Goal: Task Accomplishment & Management: Manage account settings

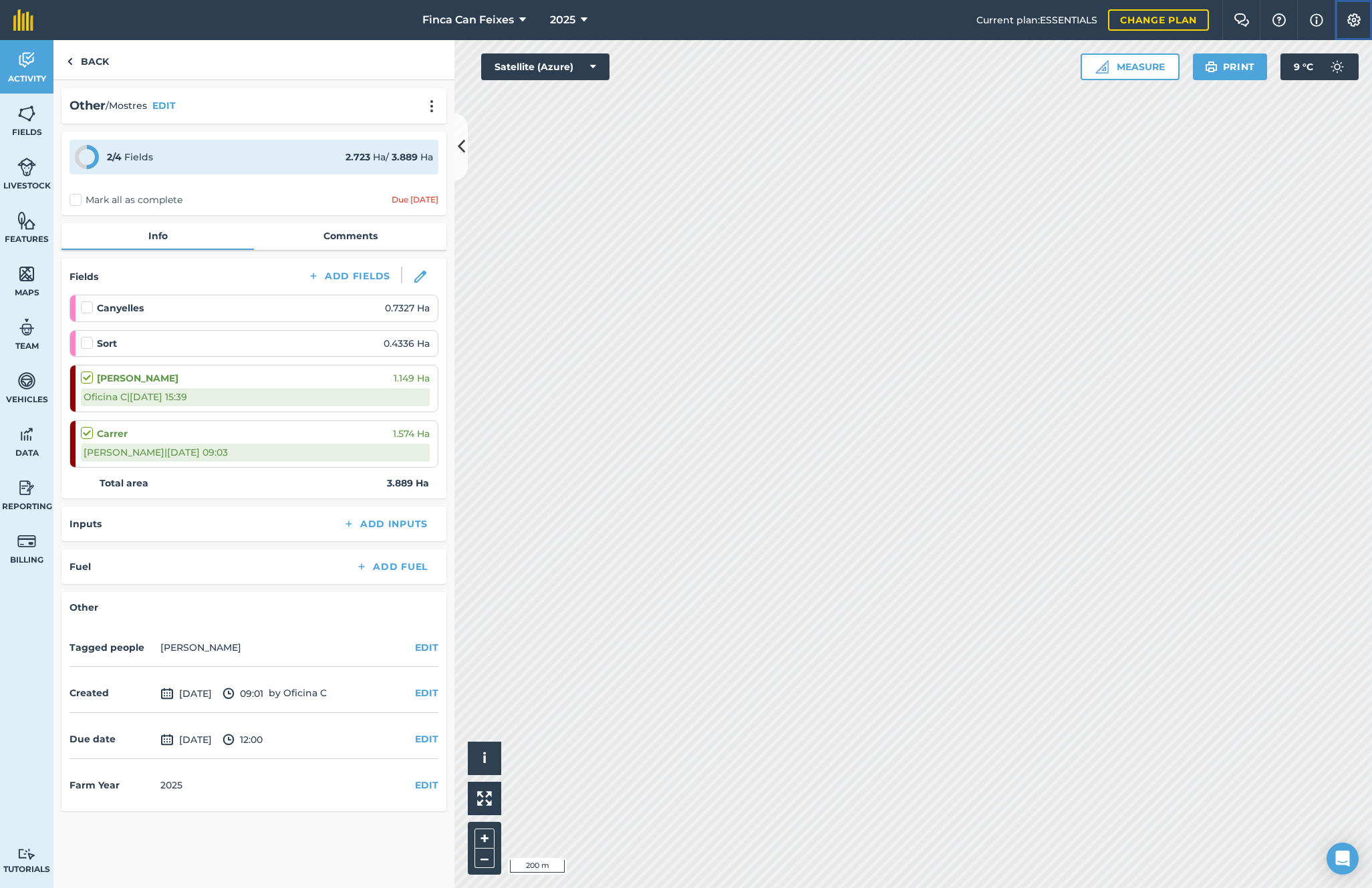
click at [1356, 18] on img at bounding box center [1353, 20] width 16 height 14
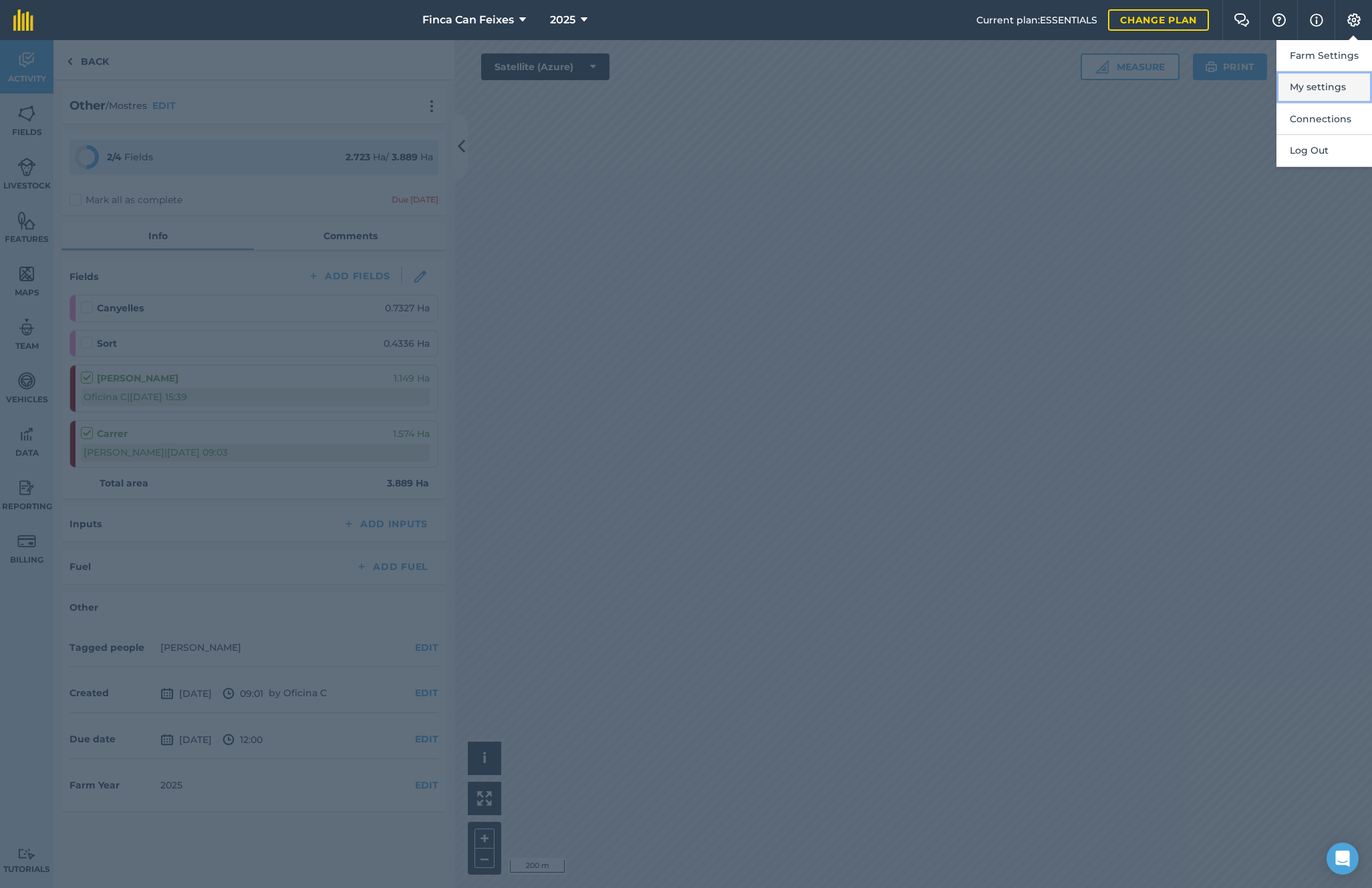
click at [1312, 84] on button "My settings" at bounding box center [1324, 87] width 96 height 31
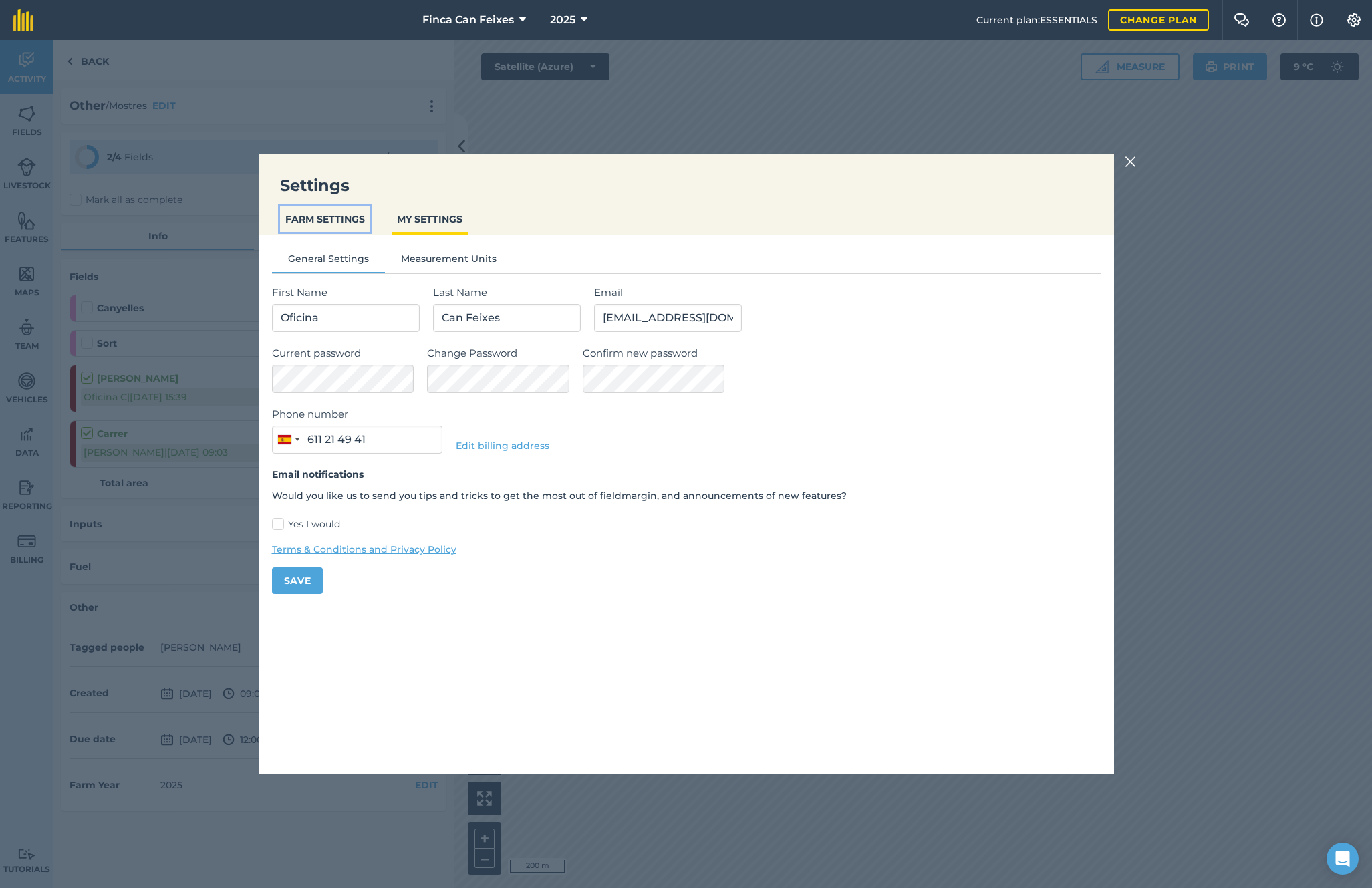
click at [323, 221] on button "FARM SETTINGS" at bounding box center [325, 219] width 90 height 25
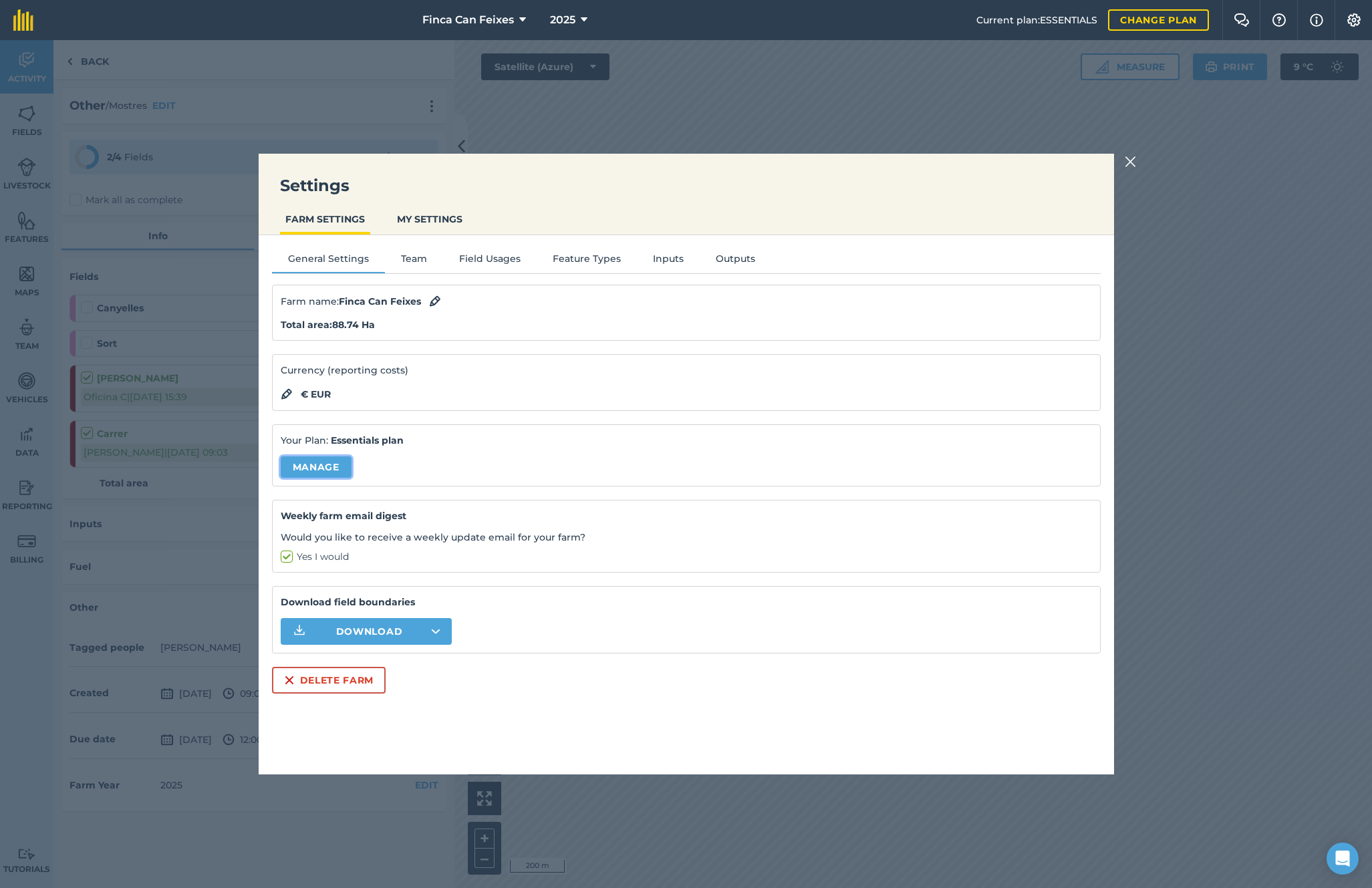
click at [336, 456] on link "Manage" at bounding box center [316, 466] width 71 height 21
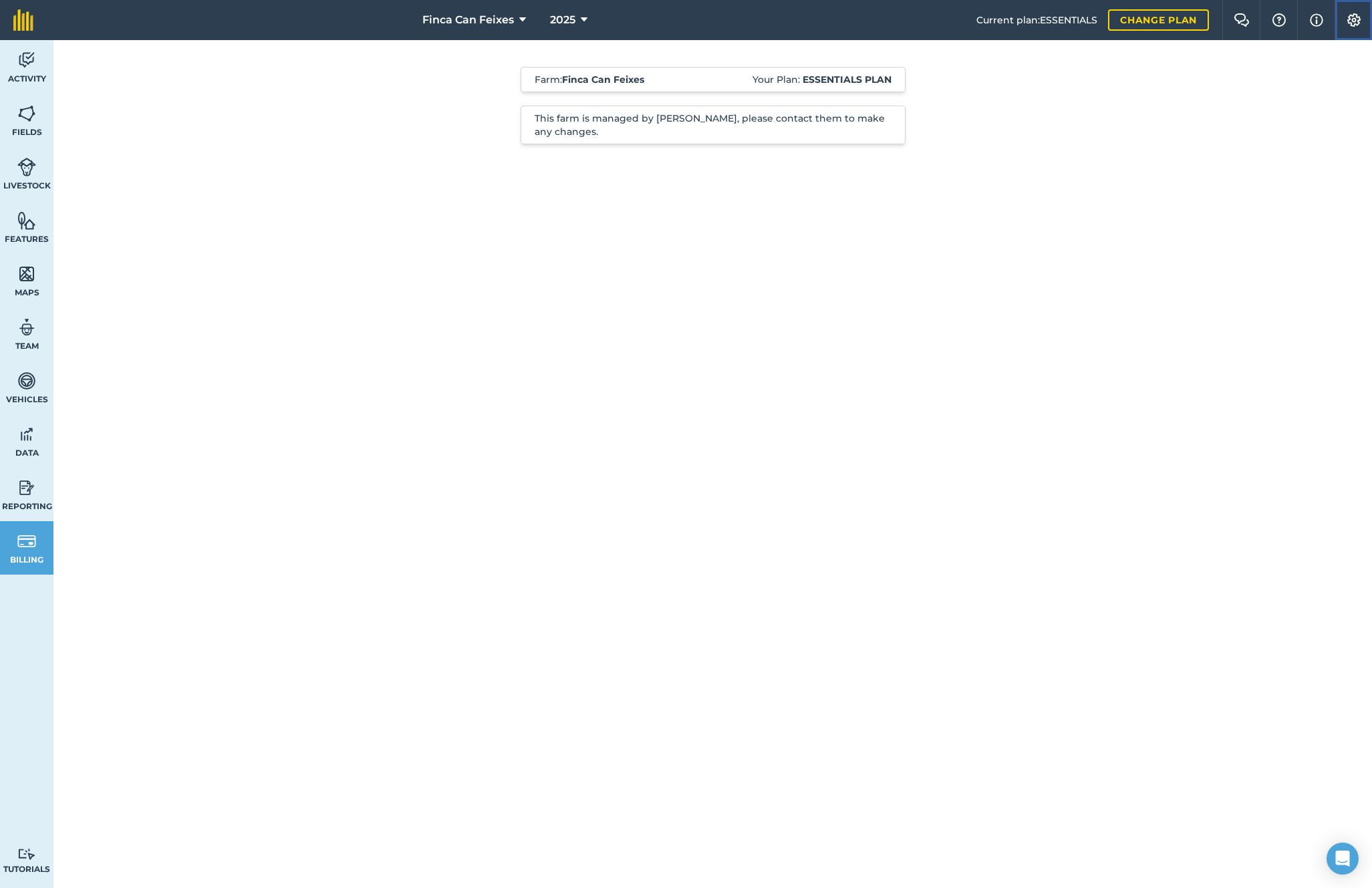
click at [1357, 17] on img at bounding box center [1353, 20] width 16 height 14
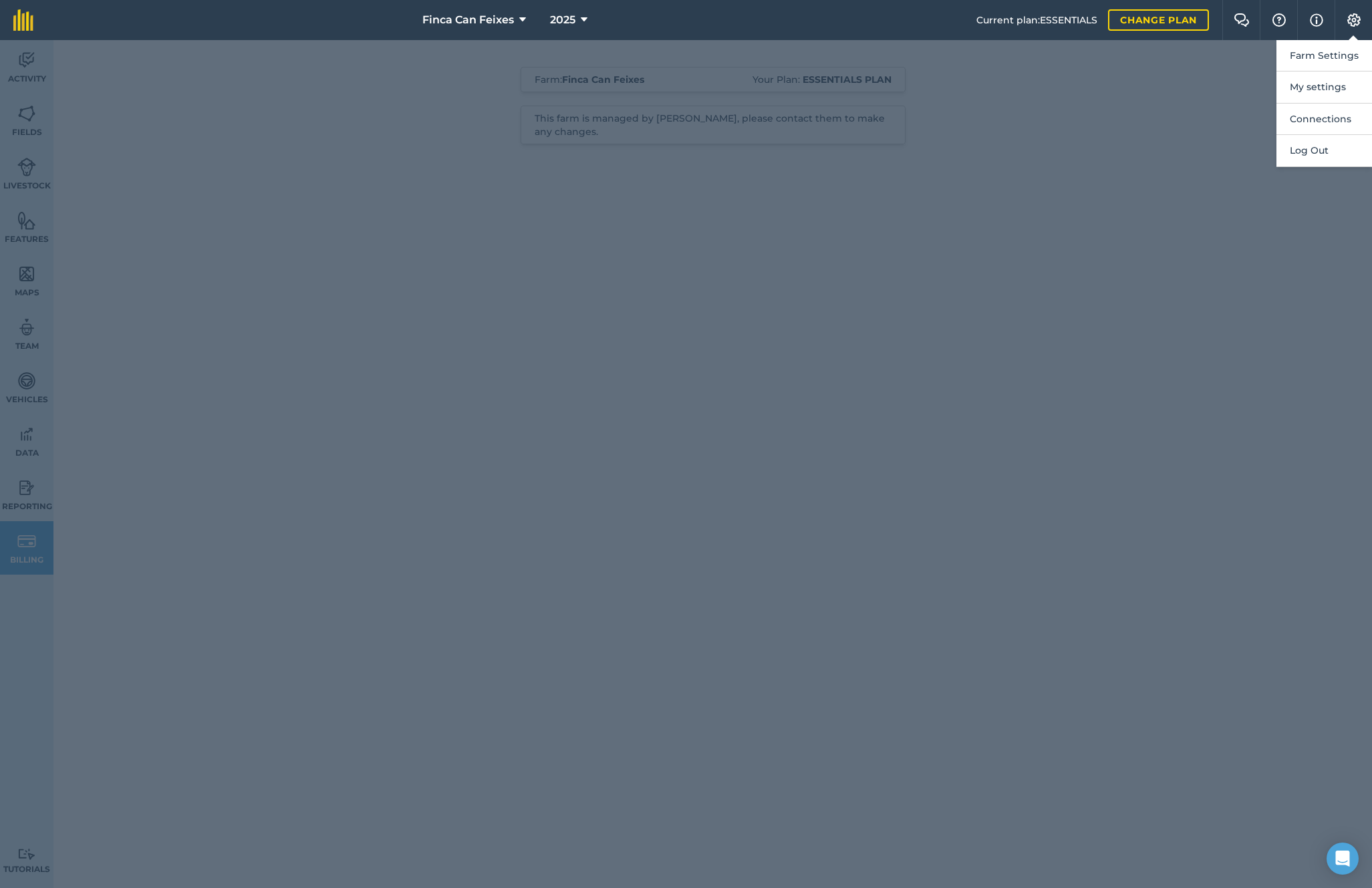
click at [1125, 124] on div at bounding box center [686, 463] width 1372 height 847
